Goal: Task Accomplishment & Management: Use online tool/utility

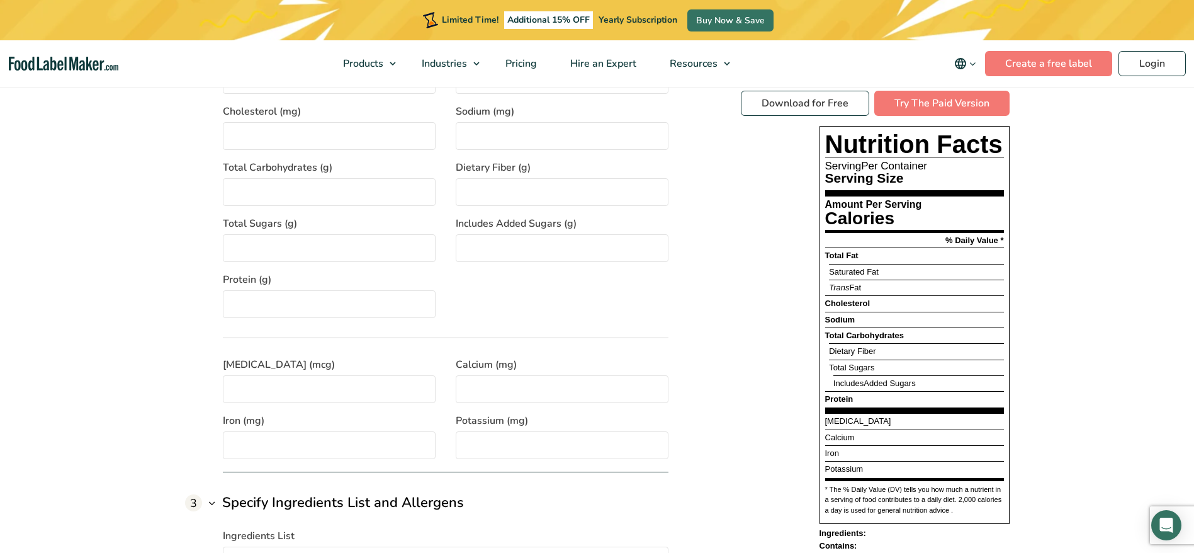
scroll to position [944, 0]
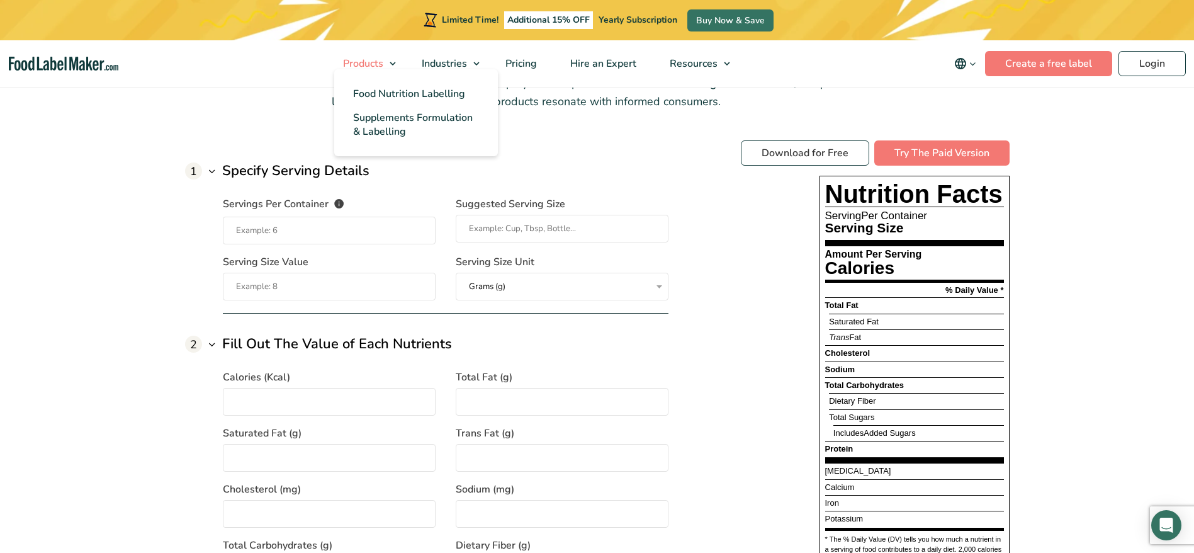
click at [352, 68] on span "Products" at bounding box center [361, 64] width 45 height 14
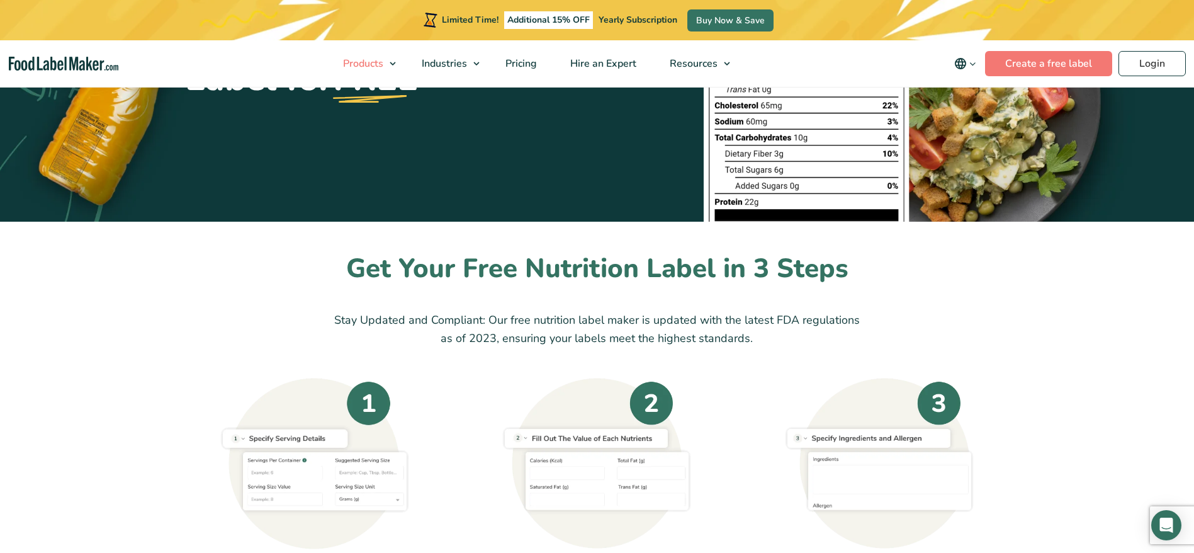
scroll to position [189, 0]
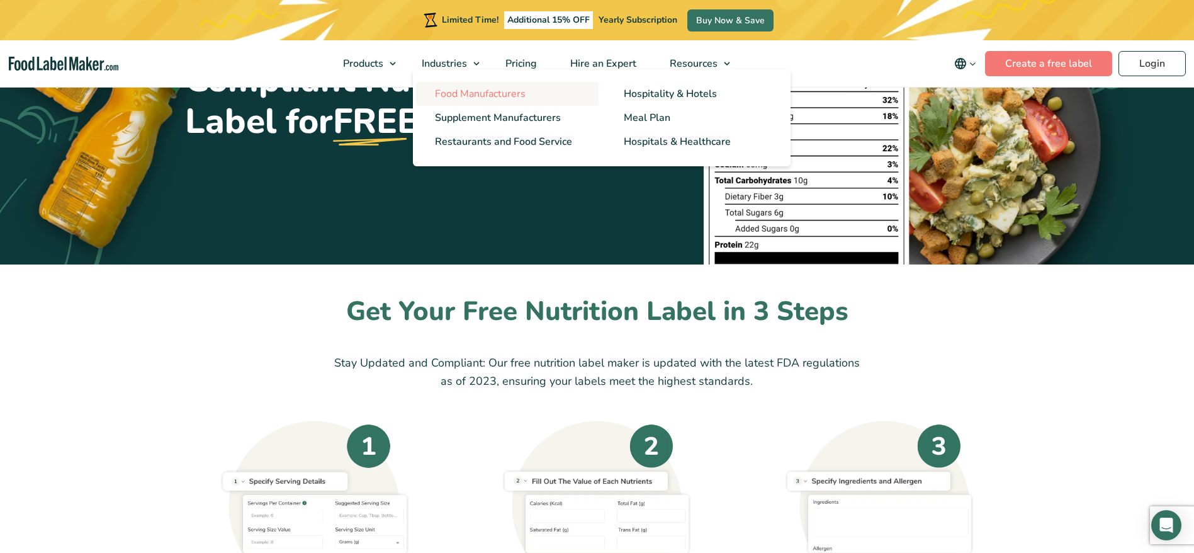
click at [466, 93] on span "Food Manufacturers" at bounding box center [480, 94] width 91 height 14
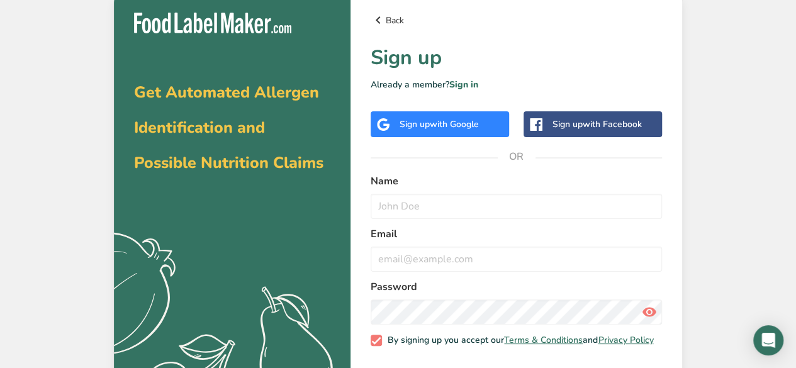
click at [391, 14] on link "Back" at bounding box center [516, 20] width 291 height 15
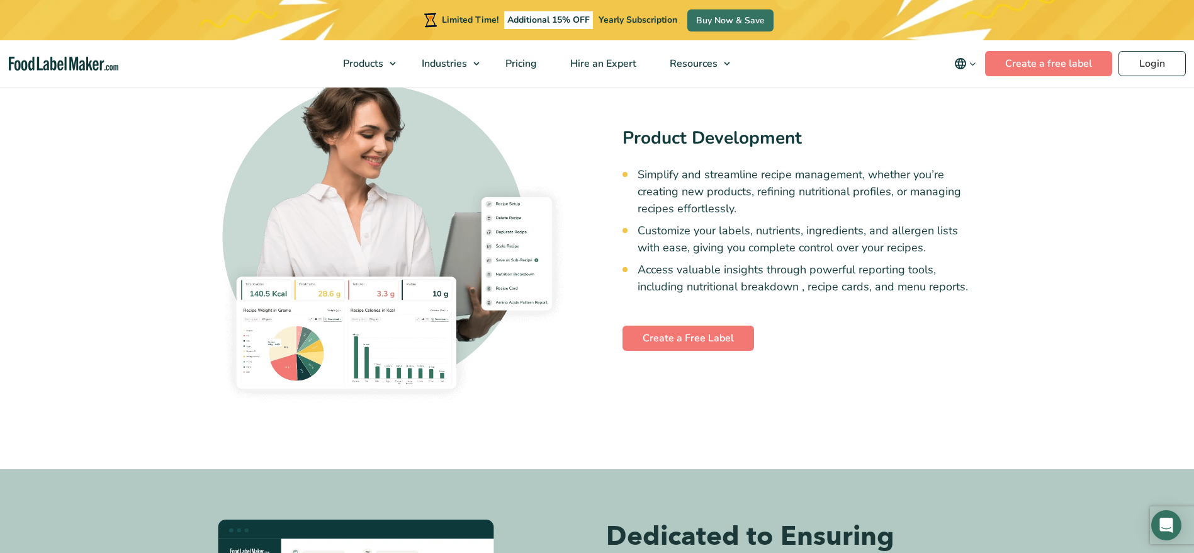
scroll to position [3588, 0]
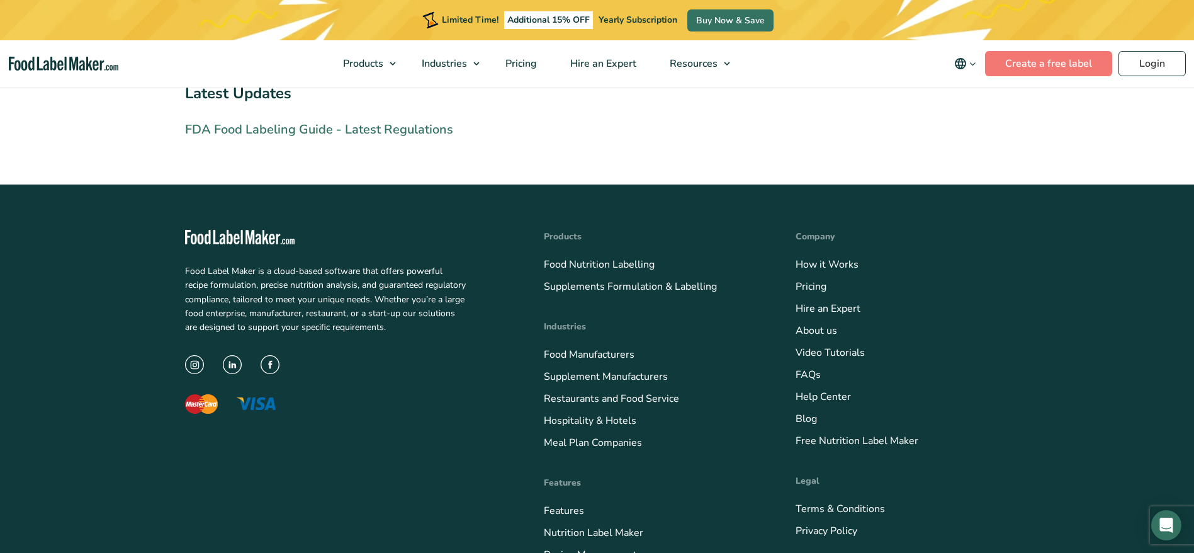
scroll to position [2832, 0]
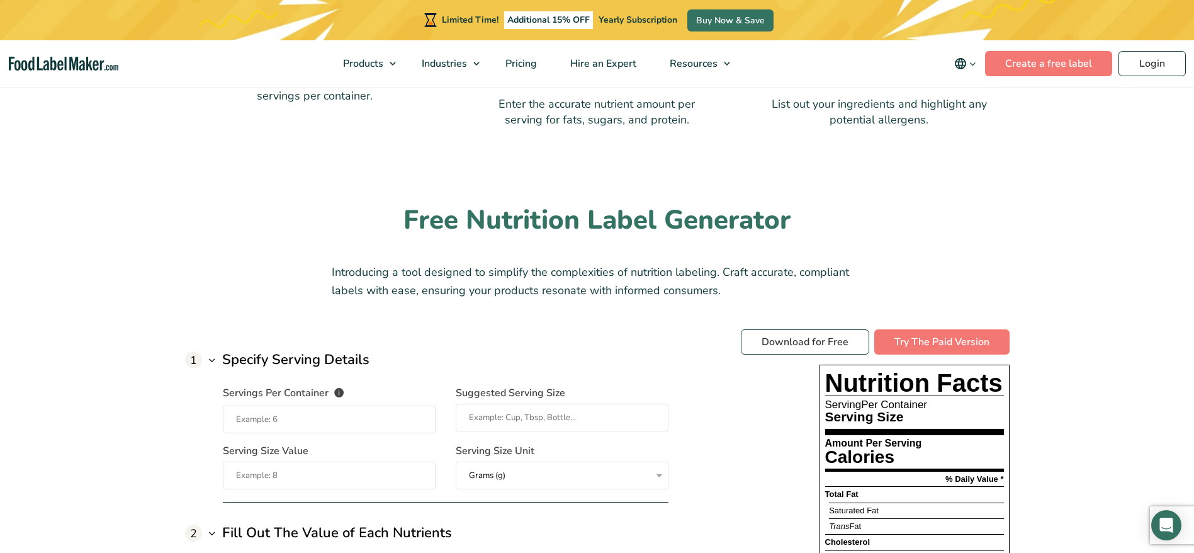
scroll to position [661, 0]
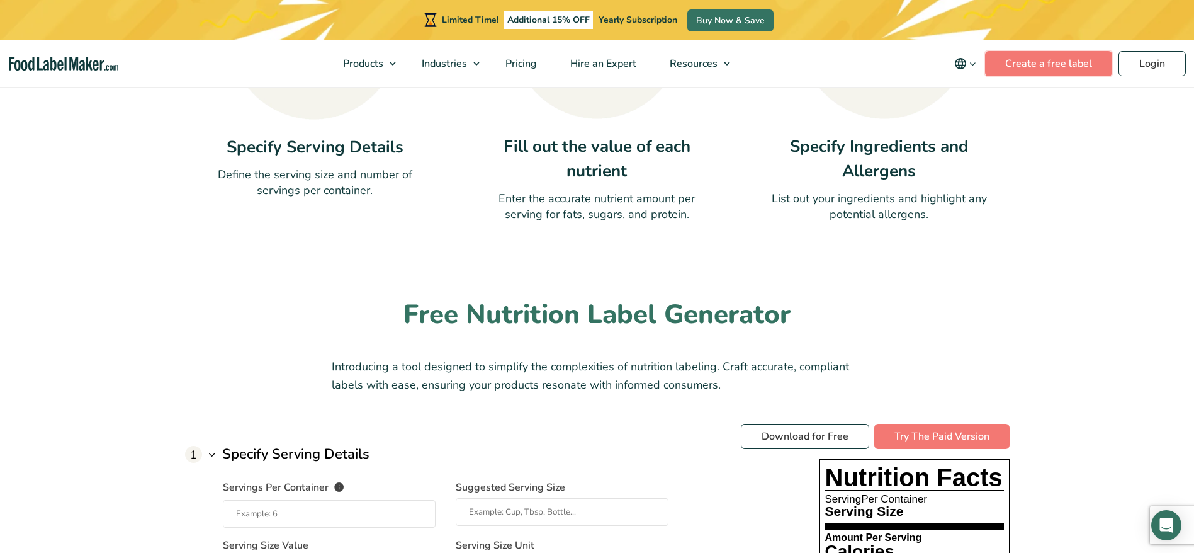
drag, startPoint x: 1049, startPoint y: 67, endPoint x: 1028, endPoint y: 79, distance: 24.0
click at [1049, 67] on link "Create a free label" at bounding box center [1048, 63] width 127 height 25
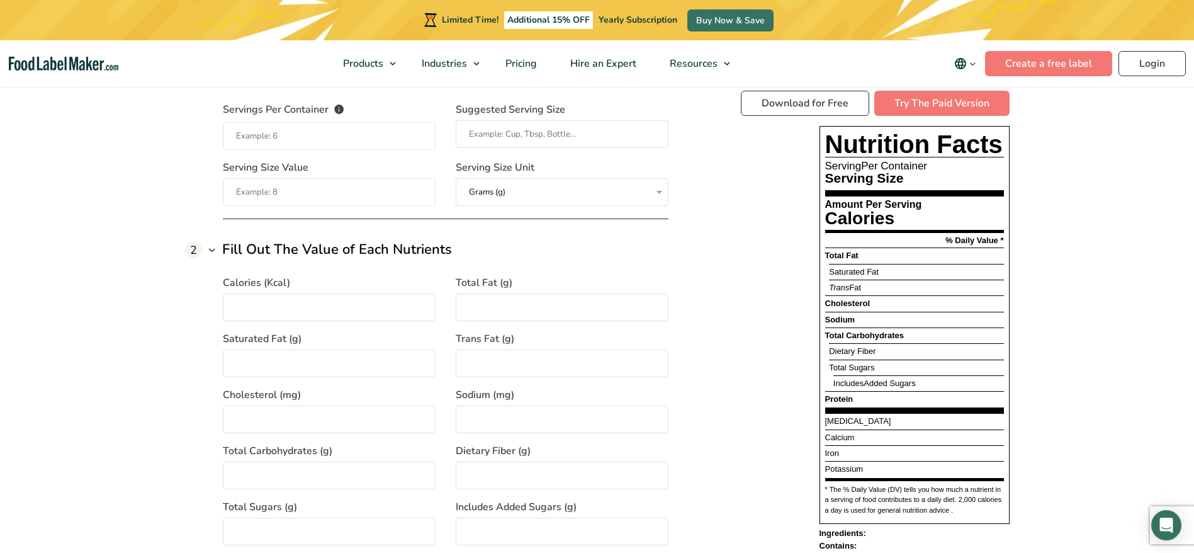
click at [261, 138] on input "Servings Per Container The number of servings that each package of your product…" at bounding box center [329, 136] width 213 height 28
type input "50"
click at [538, 128] on input "Suggested Serving Size" at bounding box center [562, 134] width 213 height 28
type input "2"
click at [283, 189] on input "Serving Size Value" at bounding box center [329, 192] width 213 height 28
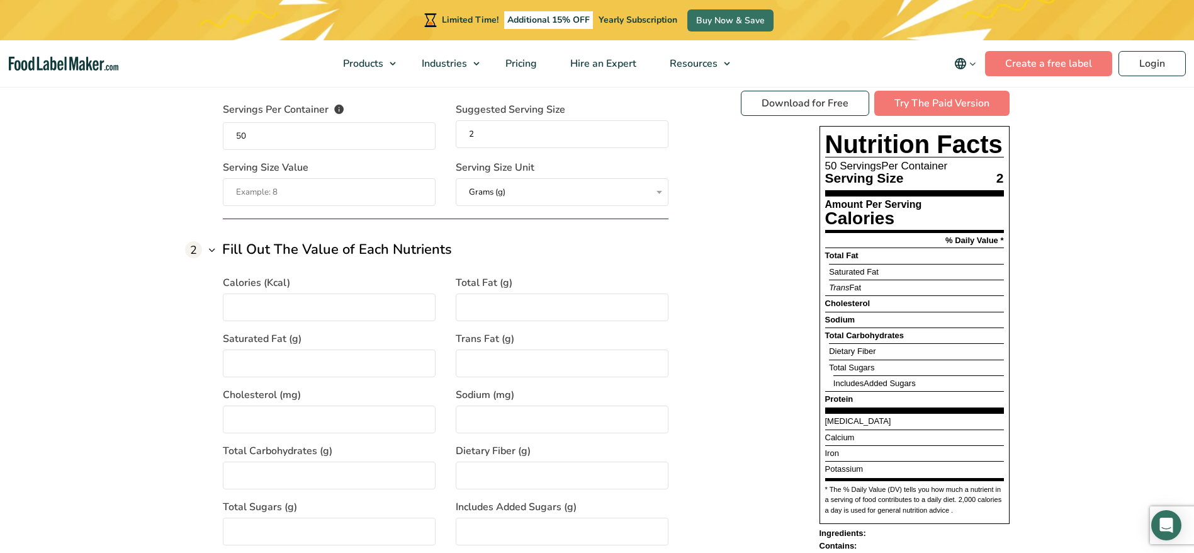
click at [483, 134] on input "2" at bounding box center [562, 134] width 213 height 28
click at [502, 191] on select "Grams (g) Milliliters (mL)" at bounding box center [562, 192] width 213 height 28
click at [266, 191] on input "Serving Size Value" at bounding box center [329, 192] width 213 height 28
type input "120"
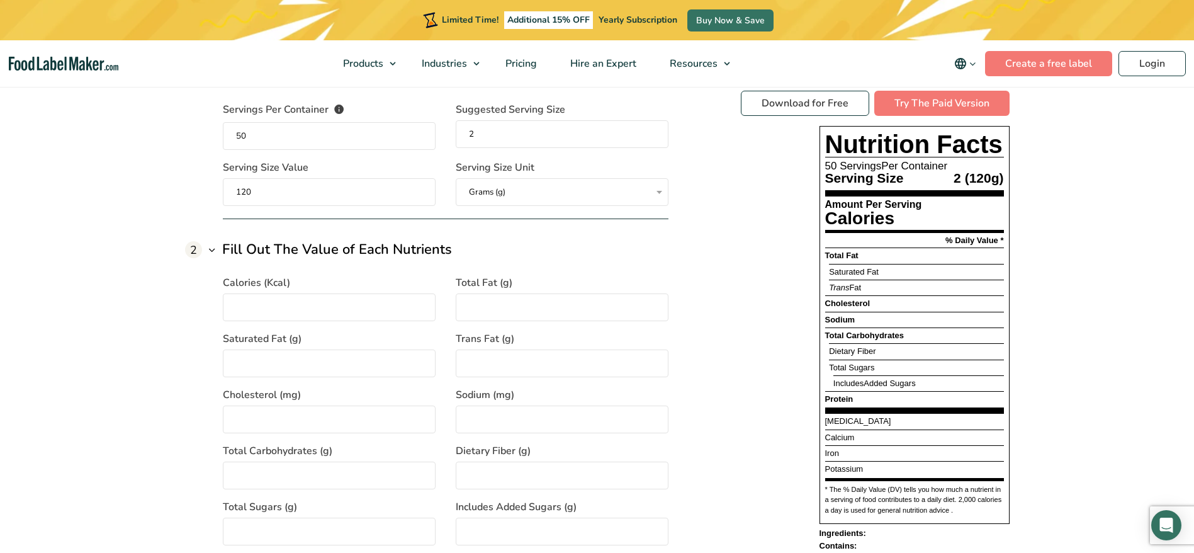
click at [535, 138] on input "2" at bounding box center [562, 134] width 213 height 28
click at [482, 136] on input "2 pices" at bounding box center [562, 134] width 213 height 28
type input "2 pieces"
click at [314, 303] on input "Calories (Kcal)" at bounding box center [329, 307] width 213 height 28
type input "140"
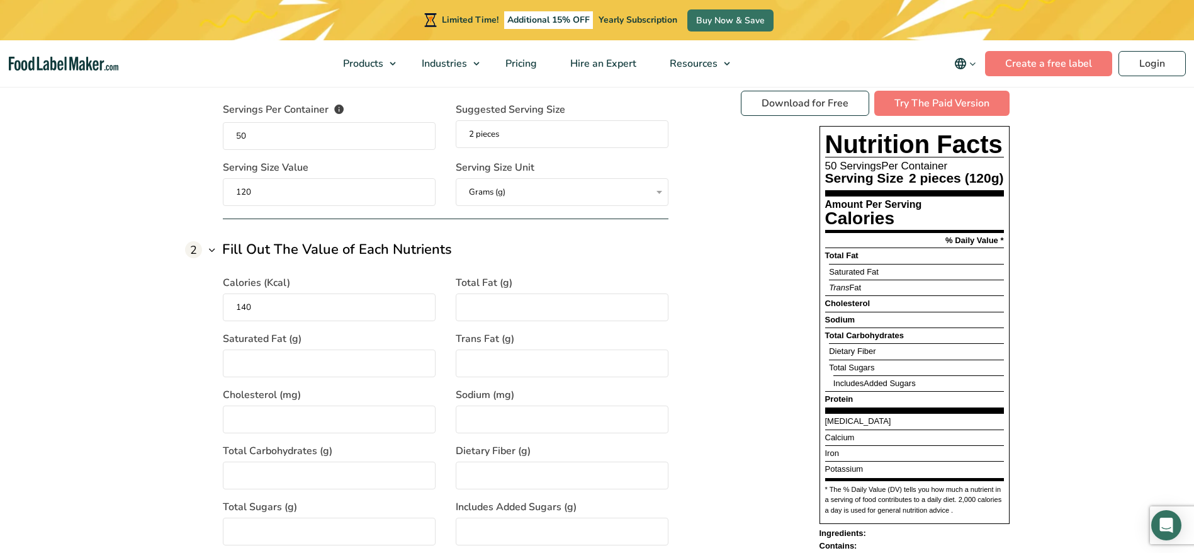
click at [519, 303] on input "Total Fat (g)" at bounding box center [562, 307] width 213 height 28
type input "15"
click at [264, 370] on input "Saturated Fat (g)" at bounding box center [329, 363] width 213 height 28
type input "0"
click at [480, 364] on input "Trans Fat (g)" at bounding box center [562, 363] width 213 height 28
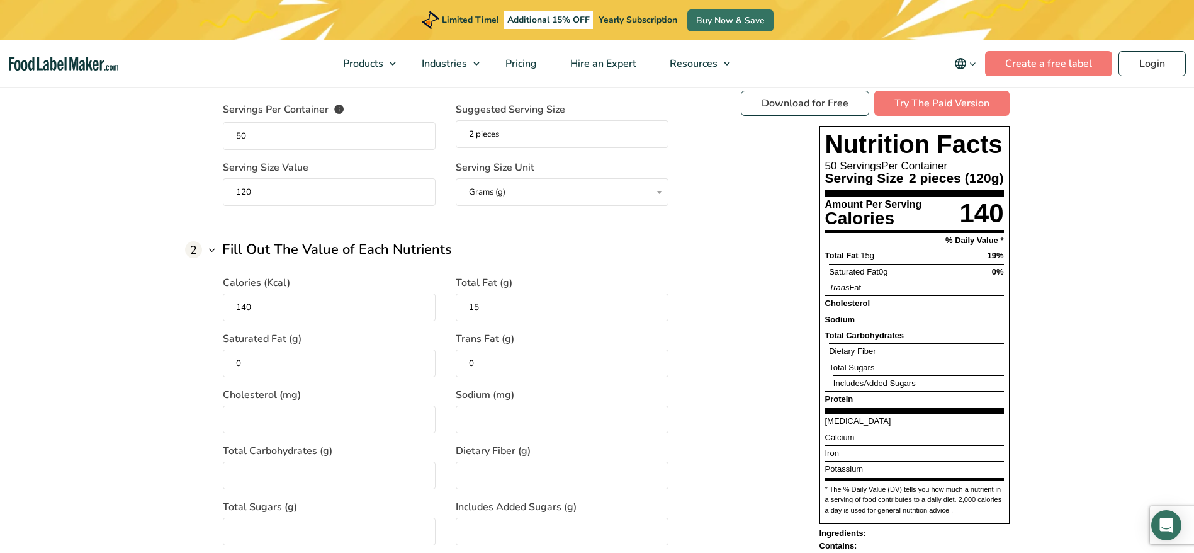
type input "0"
click at [295, 408] on input "Cholesterol (mg)" at bounding box center [329, 419] width 213 height 28
type input "75"
click at [548, 420] on input "Sodium (mg)" at bounding box center [562, 419] width 213 height 28
type input "790"
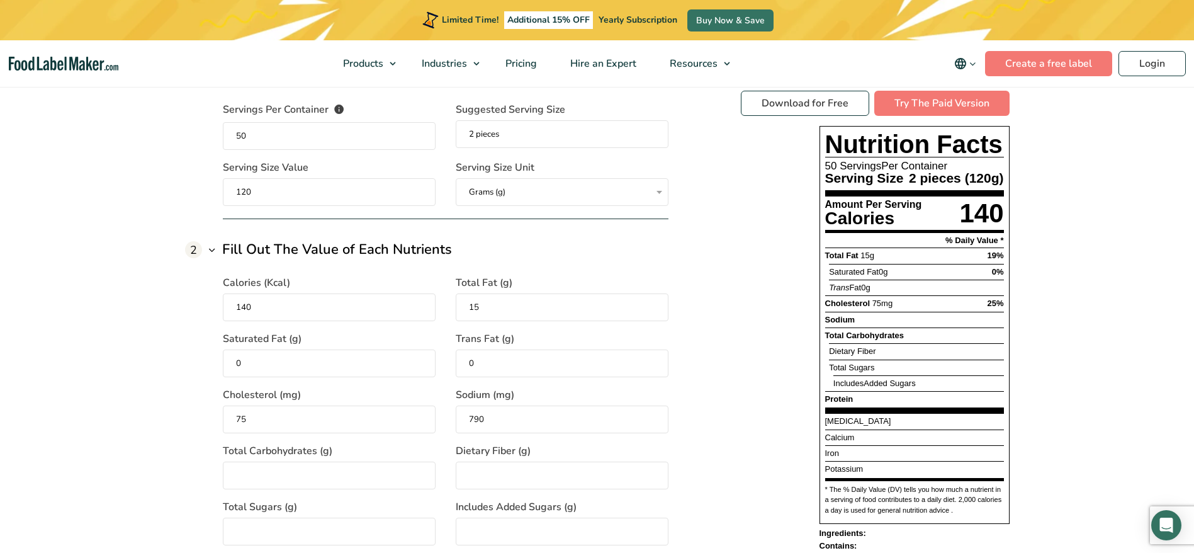
click at [319, 474] on input "Total Carbohydrates (g)" at bounding box center [329, 475] width 213 height 28
type input "19"
click at [490, 472] on input "Dietary Fiber (g)" at bounding box center [562, 475] width 213 height 28
type input "0"
click at [329, 519] on input "Total Sugars (g)" at bounding box center [329, 531] width 213 height 28
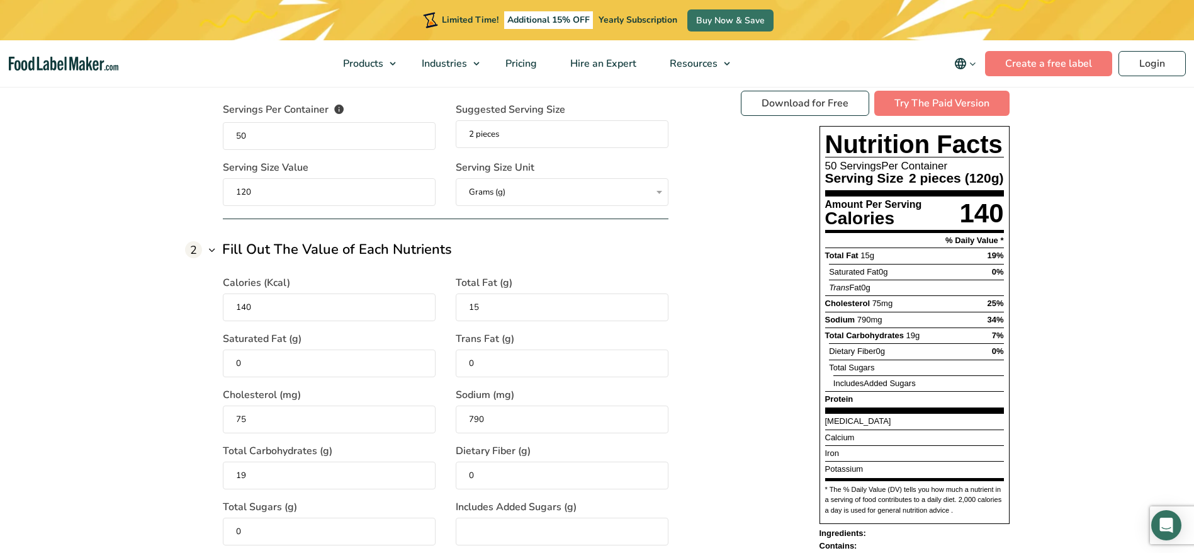
type input "0"
click at [520, 517] on input "Includes Added Sugars (g)" at bounding box center [562, 531] width 213 height 28
type input "1"
click at [479, 527] on input "1" at bounding box center [562, 531] width 213 height 28
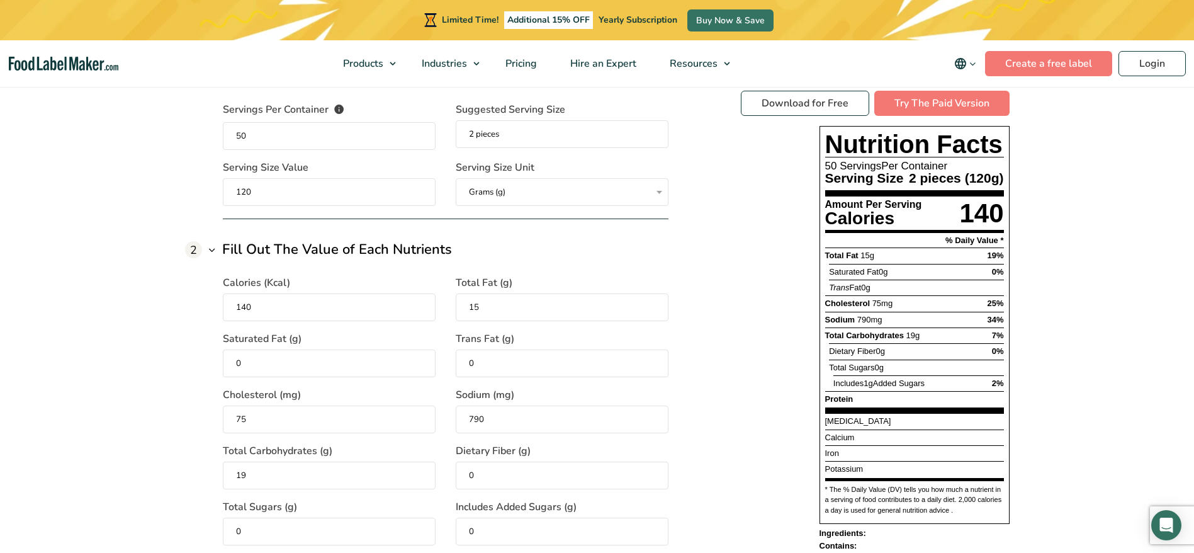
type input "0"
click at [762, 459] on div "Download for Free Try The Paid Version Nutrition Facts 50 Servings Per Containe…" at bounding box center [875, 321] width 269 height 461
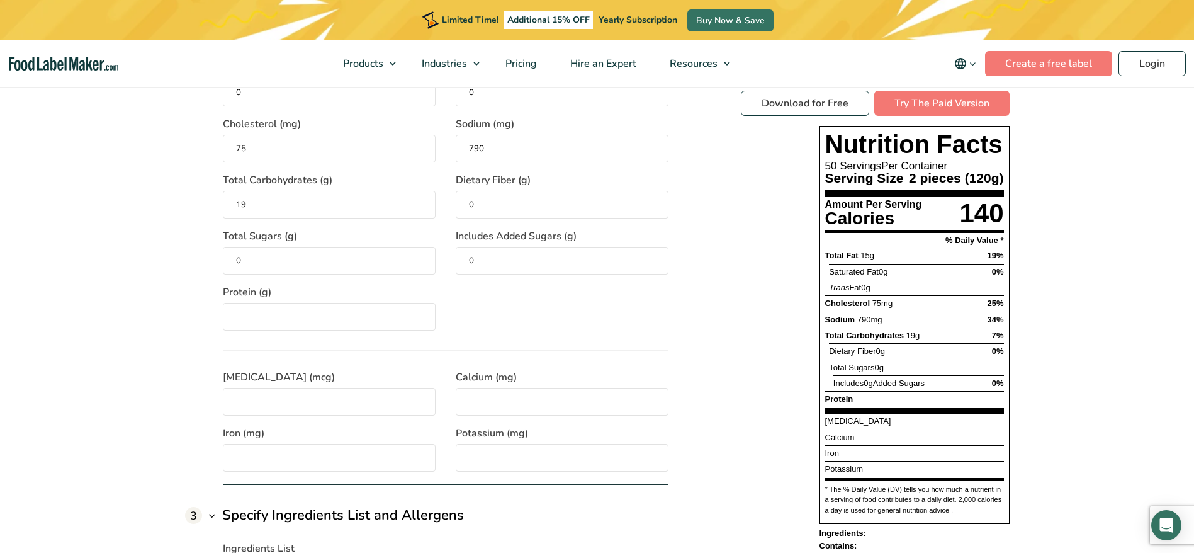
scroll to position [1322, 0]
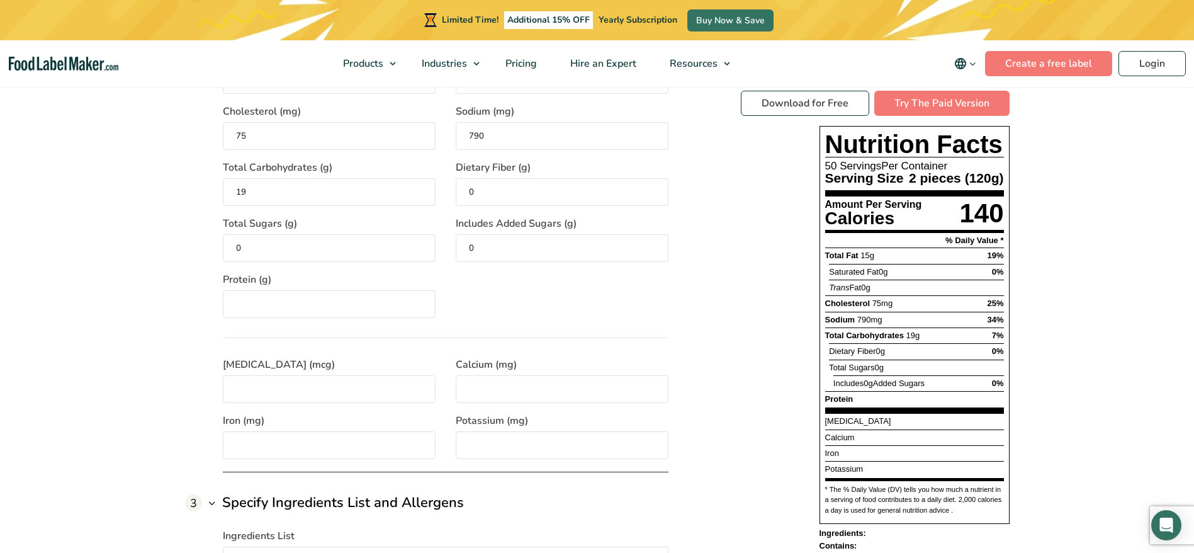
click at [494, 243] on input "0" at bounding box center [562, 248] width 213 height 28
type input "0.5"
click at [228, 303] on input "Protein (g)" at bounding box center [329, 304] width 213 height 28
type input "12"
click at [276, 391] on input "[MEDICAL_DATA] (mcg)" at bounding box center [329, 389] width 213 height 28
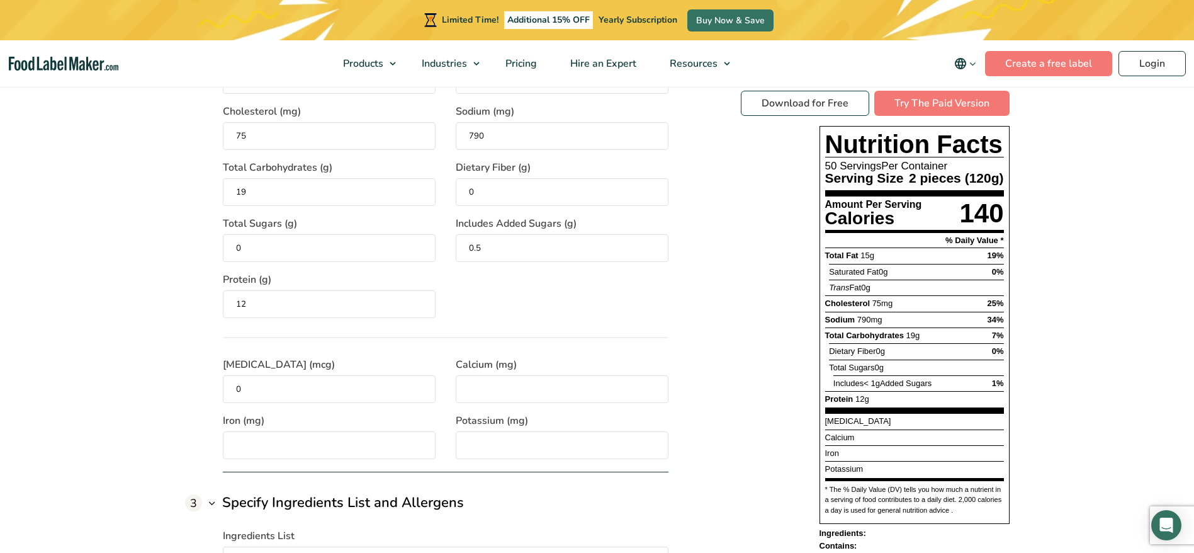
type input "0"
click at [526, 386] on input "Calcium (mg)" at bounding box center [562, 389] width 213 height 28
type input "23"
click at [260, 439] on input "Iron (mg)" at bounding box center [329, 445] width 213 height 28
type input "0"
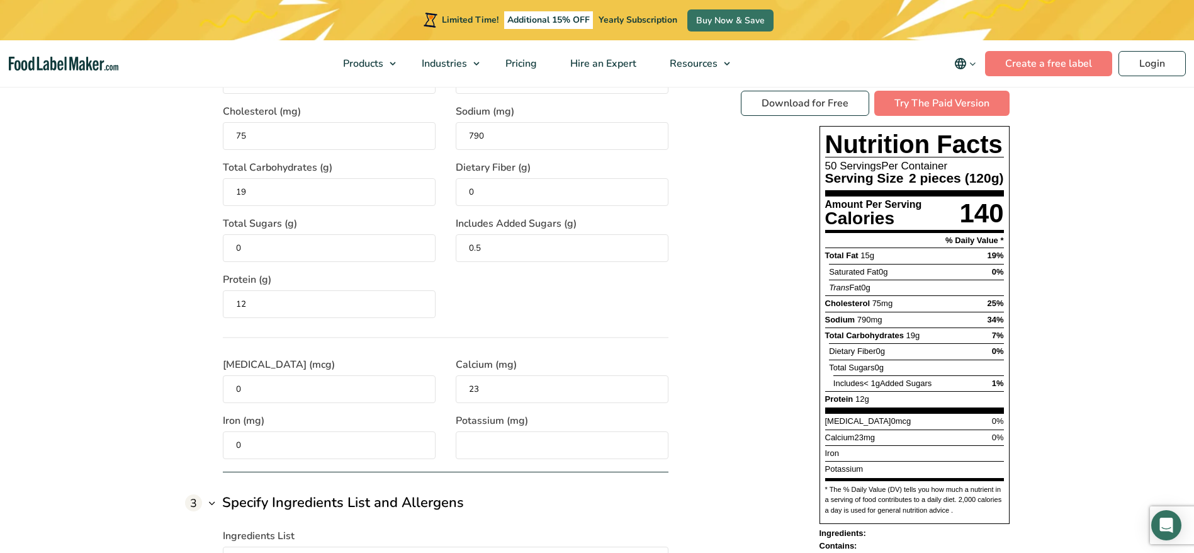
click at [506, 441] on input "Potassium (mg)" at bounding box center [562, 445] width 213 height 28
type input "50"
click at [757, 381] on div "Download for Free Try The Paid Version Nutrition Facts 50 Servings Per Containe…" at bounding box center [875, 321] width 269 height 461
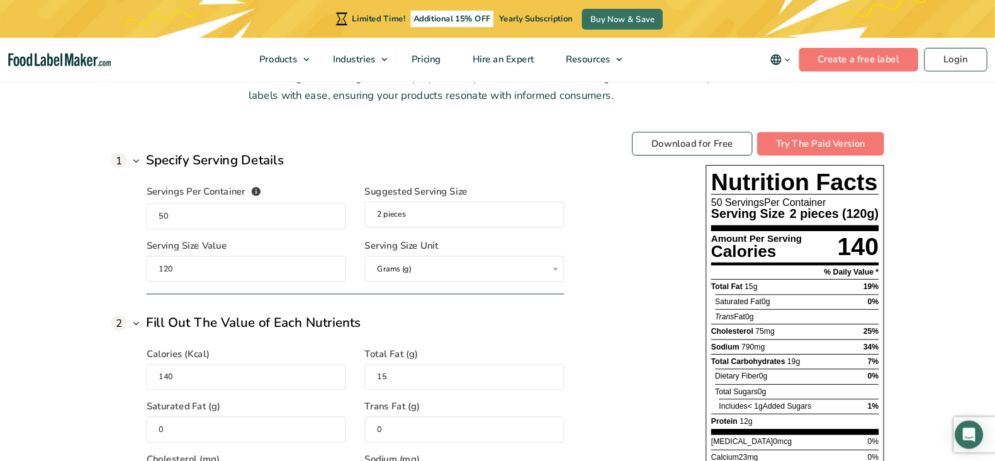
scroll to position [944, 0]
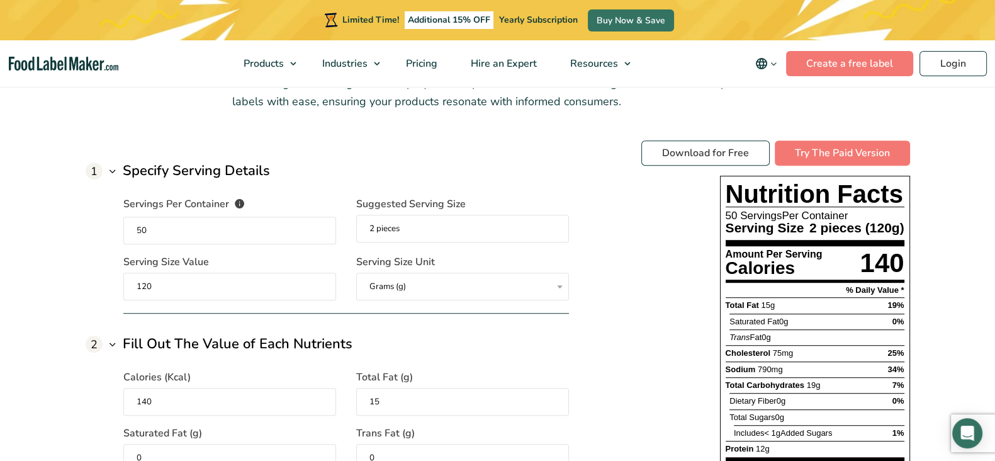
drag, startPoint x: 1207, startPoint y: 21, endPoint x: 656, endPoint y: 298, distance: 615.9
click at [656, 298] on div "Download for Free Try The Paid Version Nutrition Facts 50 Servings Per Containe…" at bounding box center [775, 370] width 269 height 461
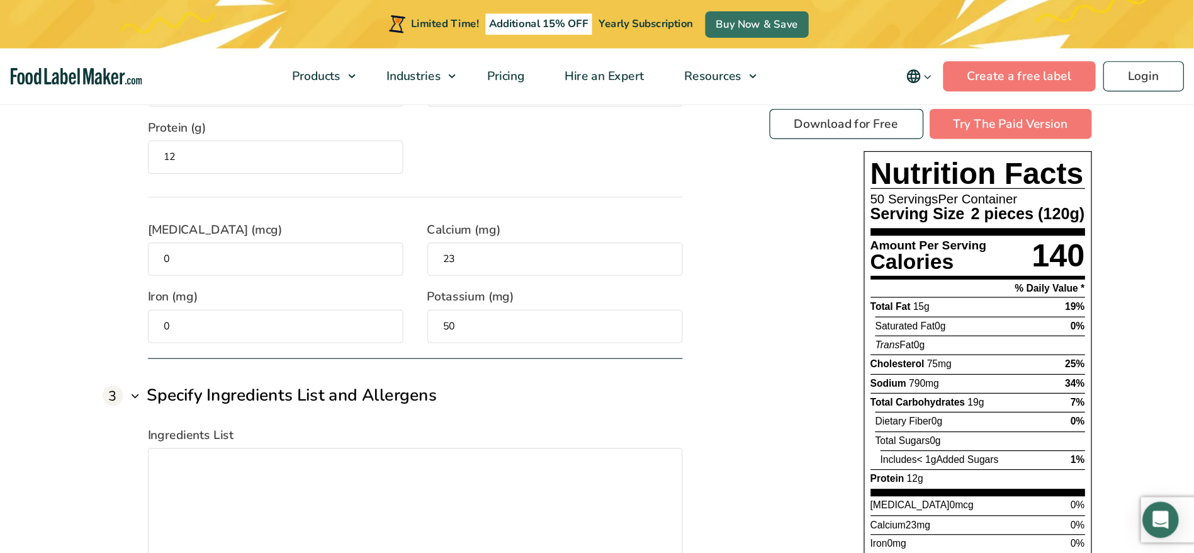
scroll to position [1495, 0]
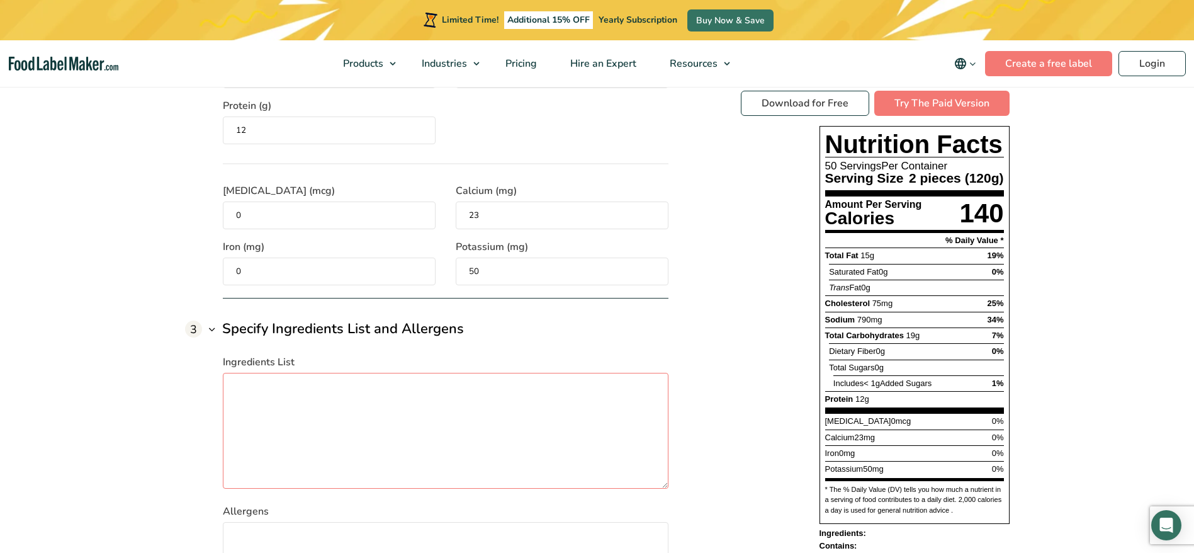
drag, startPoint x: 967, startPoint y: 0, endPoint x: 647, endPoint y: 391, distance: 505.9
click at [647, 391] on textarea "Ingredients List" at bounding box center [446, 431] width 446 height 116
